Goal: Check status

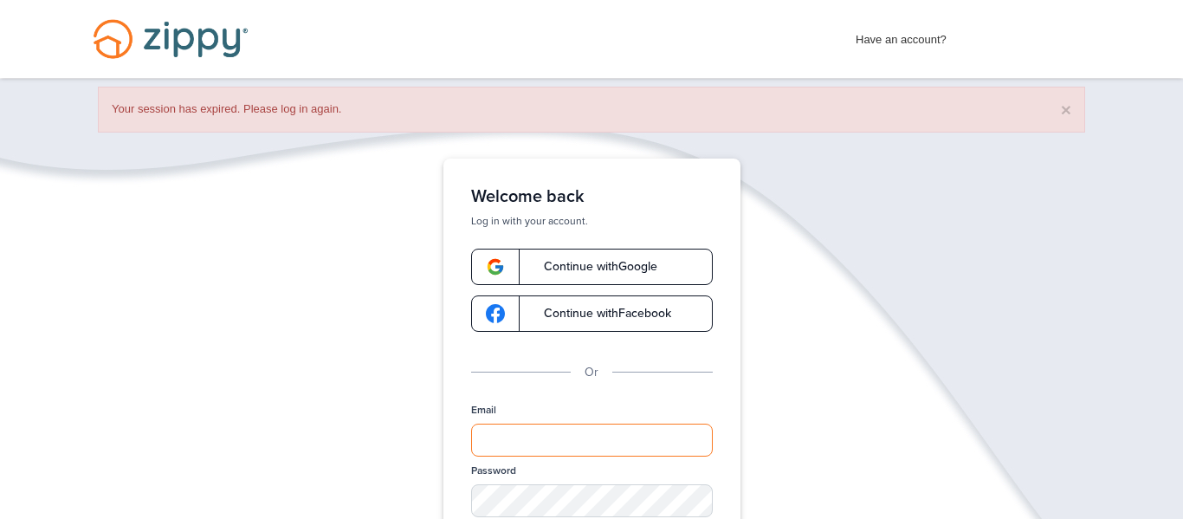
type input "**********"
click at [690, 266] on link "Continue with Google" at bounding box center [592, 267] width 242 height 36
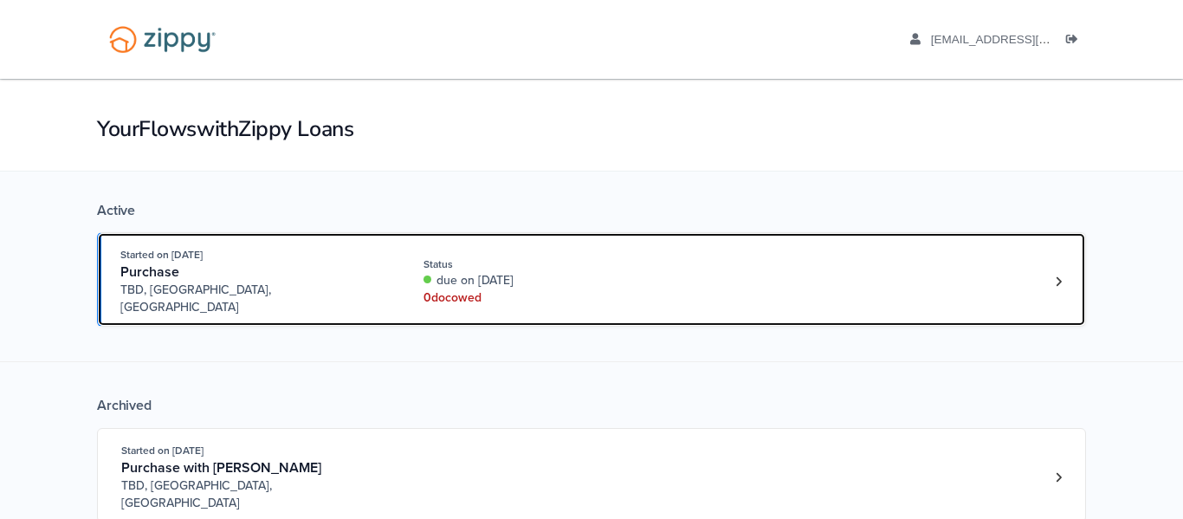
click at [1017, 274] on div "Started on [DATE] Purchase [GEOGRAPHIC_DATA], [GEOGRAPHIC_DATA], [GEOGRAPHIC_DA…" at bounding box center [582, 281] width 925 height 70
